Goal: Transaction & Acquisition: Purchase product/service

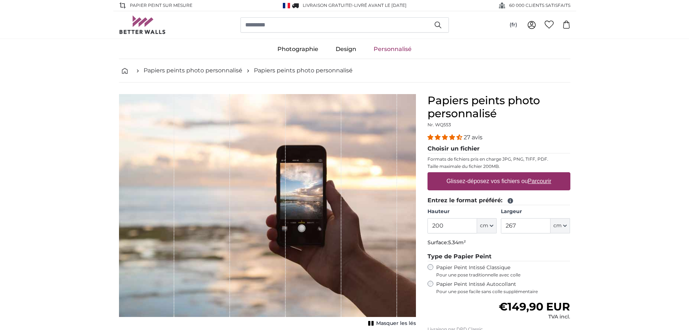
drag, startPoint x: 447, startPoint y: 228, endPoint x: 421, endPoint y: 231, distance: 25.5
click at [421, 231] on div "Papiers peints photo personnalisé Nr. WQ553 27 avis Choisir un fichier Formats …" at bounding box center [498, 256] width 154 height 324
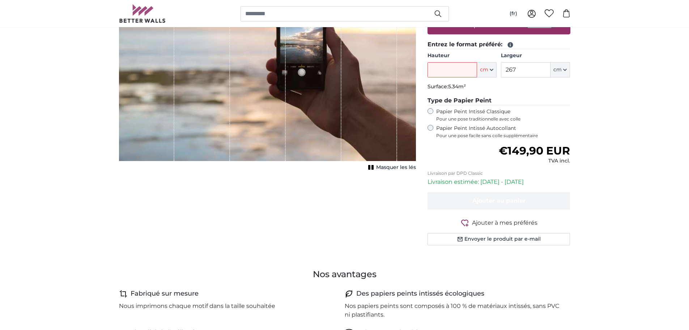
scroll to position [108, 0]
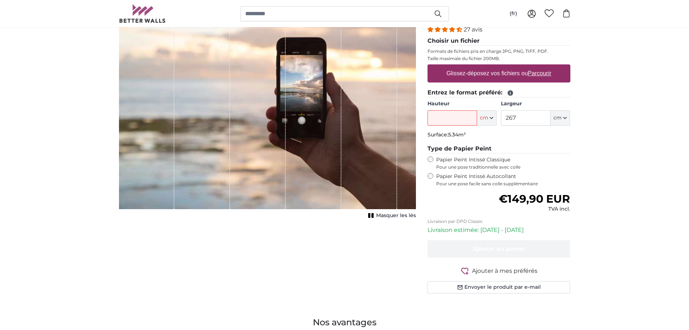
click at [464, 121] on input "Hauteur" at bounding box center [452, 117] width 50 height 15
click at [493, 117] on icon "button" at bounding box center [491, 117] width 3 height 1
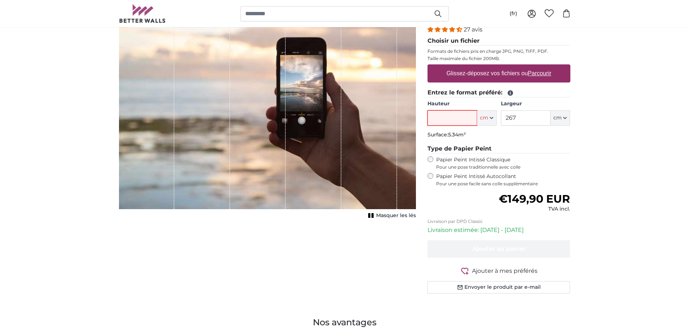
click at [467, 118] on input "Hauteur" at bounding box center [452, 117] width 50 height 15
drag, startPoint x: 516, startPoint y: 117, endPoint x: 500, endPoint y: 121, distance: 16.6
click at [500, 121] on div "Hauteur ft cm Centimeter (cm) Inches (inch) Feet (ft. in.) Largeur 267 ft cm Ce…" at bounding box center [498, 112] width 143 height 25
click at [459, 117] on input "Hauteur" at bounding box center [452, 117] width 50 height 15
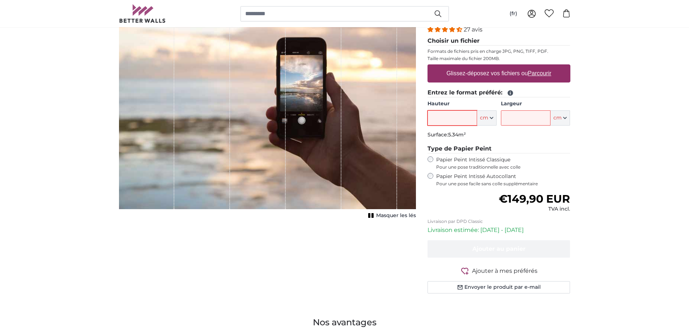
click at [451, 117] on input "Hauteur" at bounding box center [452, 117] width 50 height 15
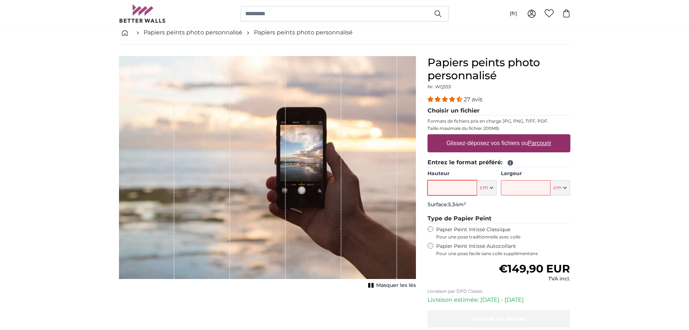
scroll to position [35, 0]
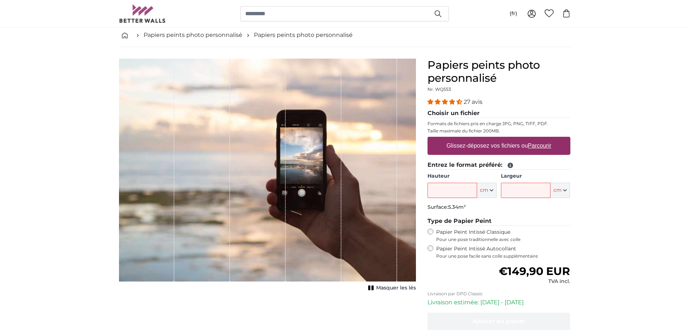
click at [540, 144] on u "Parcourir" at bounding box center [538, 145] width 23 height 6
click at [540, 139] on input "Glissez-déposez vos fichiers ou Parcourir" at bounding box center [498, 138] width 143 height 2
type input "**********"
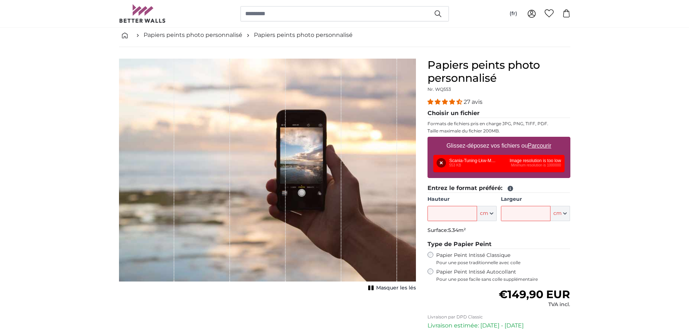
click at [549, 164] on div "Supprimer Réessayer Supprimer Télécharger Annuler Réessayer Supprimer Scania-Tu…" at bounding box center [498, 163] width 131 height 17
click at [465, 217] on input "Hauteur" at bounding box center [452, 213] width 50 height 15
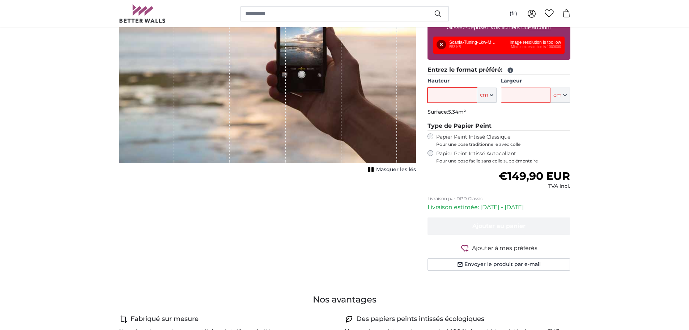
scroll to position [0, 0]
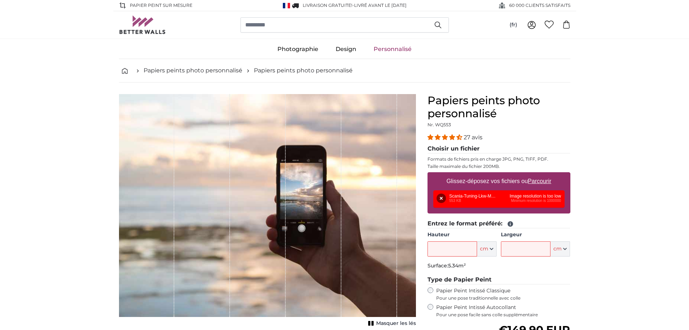
click at [359, 125] on div "1 of 1" at bounding box center [369, 205] width 56 height 223
drag, startPoint x: 360, startPoint y: 129, endPoint x: 361, endPoint y: 132, distance: 4.0
click at [360, 130] on div "1 of 1" at bounding box center [369, 205] width 56 height 223
click at [365, 133] on div "1 of 1" at bounding box center [369, 205] width 56 height 223
click at [371, 134] on div "1 of 1" at bounding box center [369, 205] width 56 height 223
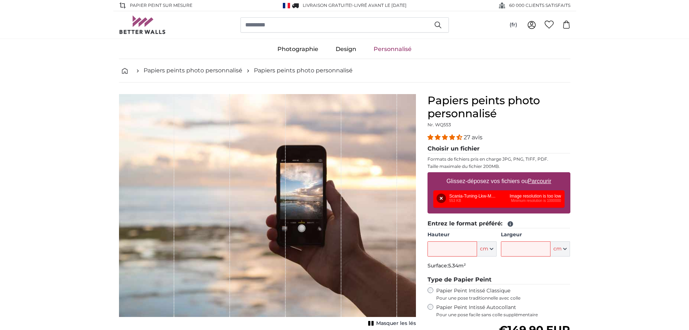
click at [373, 133] on div "1 of 1" at bounding box center [369, 205] width 56 height 223
click at [376, 135] on div "1 of 1" at bounding box center [369, 205] width 56 height 223
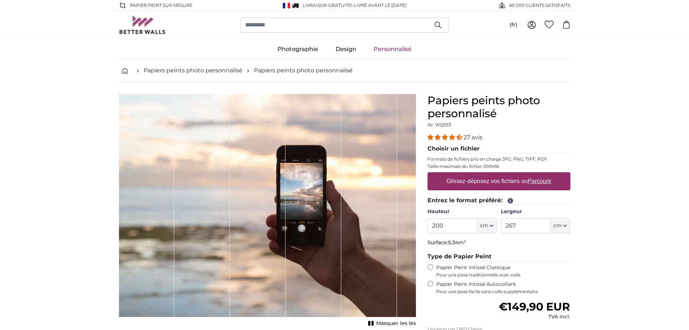
click at [542, 181] on u "Parcourir" at bounding box center [538, 181] width 23 height 6
click at [542, 174] on input "Glissez-déposez vos fichiers ou Parcourir" at bounding box center [498, 173] width 143 height 2
type input "**********"
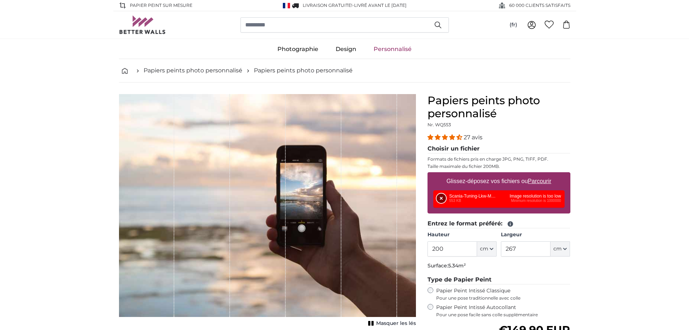
click at [440, 196] on button "Supprimer" at bounding box center [440, 197] width 9 height 9
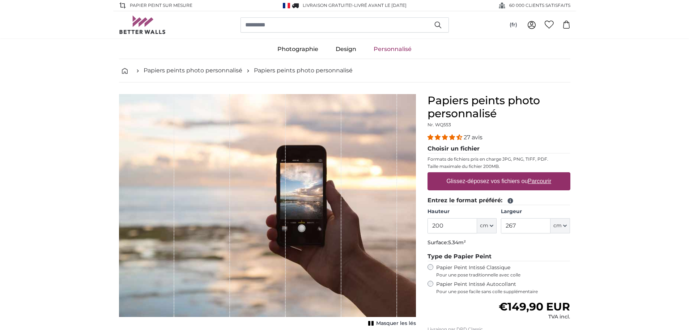
click at [541, 180] on u "Parcourir" at bounding box center [538, 181] width 23 height 6
click at [541, 174] on input "Glissez-déposez vos fichiers ou Parcourir" at bounding box center [498, 173] width 143 height 2
type input "**********"
